Goal: Task Accomplishment & Management: Manage account settings

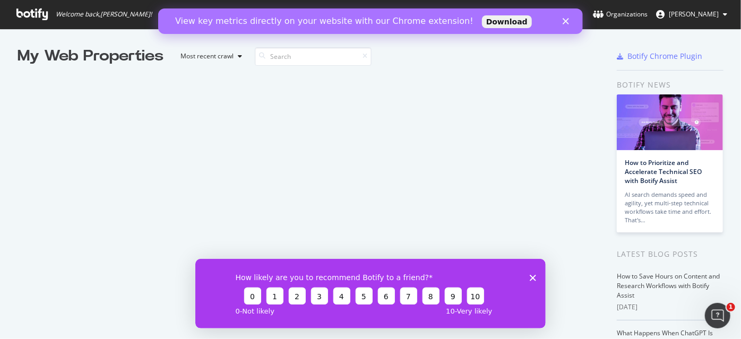
click at [568, 23] on polygon "Close" at bounding box center [565, 21] width 6 height 6
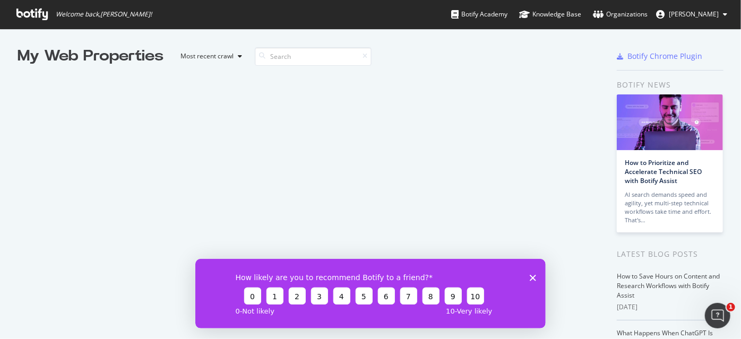
click at [714, 13] on span "[PERSON_NAME]" at bounding box center [694, 14] width 50 height 9
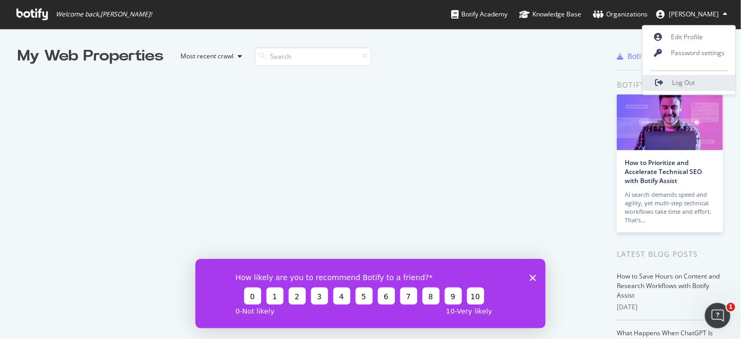
click at [680, 80] on span "Log Out" at bounding box center [684, 83] width 23 height 9
